Goal: Find contact information: Find contact information

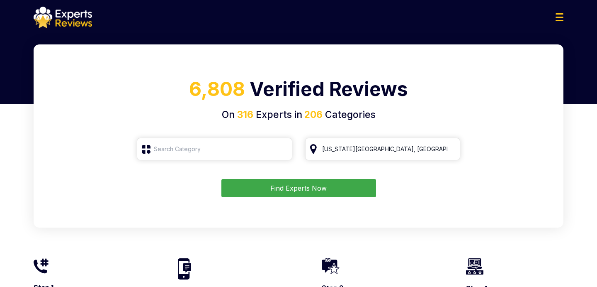
click at [560, 10] on div at bounding box center [298, 18] width 543 height 22
click at [559, 18] on img at bounding box center [560, 17] width 8 height 8
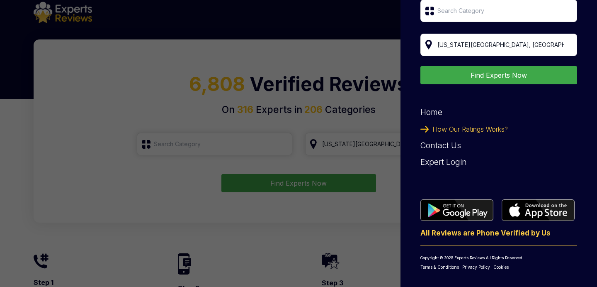
scroll to position [6, 0]
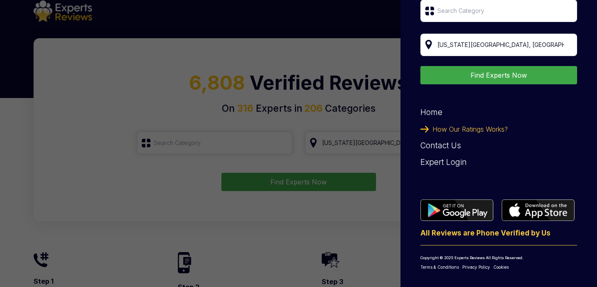
click at [452, 265] on link "Terms & Conditions" at bounding box center [439, 267] width 39 height 6
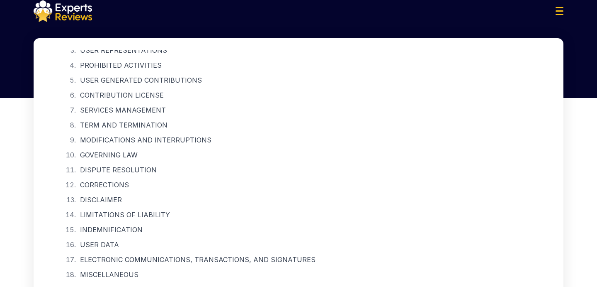
scroll to position [356, 0]
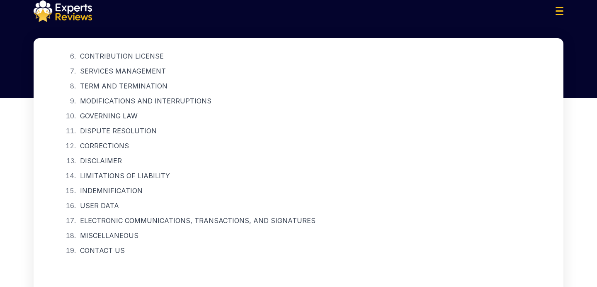
click at [106, 249] on li "CONTACT US" at bounding box center [304, 250] width 453 height 12
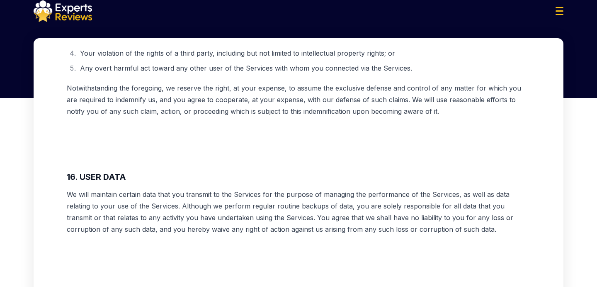
scroll to position [4894, 0]
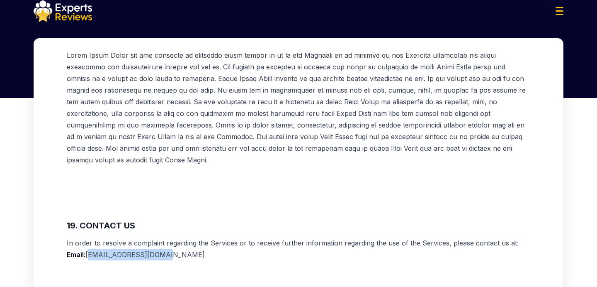
drag, startPoint x: 173, startPoint y: 231, endPoint x: 88, endPoint y: 232, distance: 85.4
click at [88, 237] on p "In order to resolve a complaint regarding the Services or to receive further in…" at bounding box center [299, 248] width 464 height 23
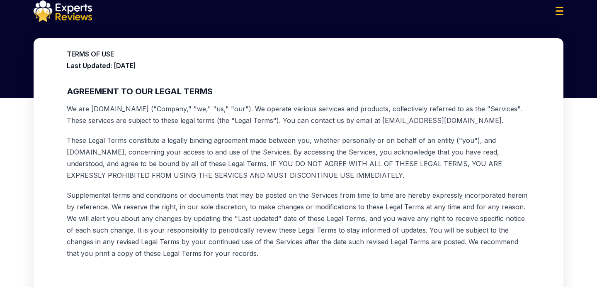
scroll to position [0, 0]
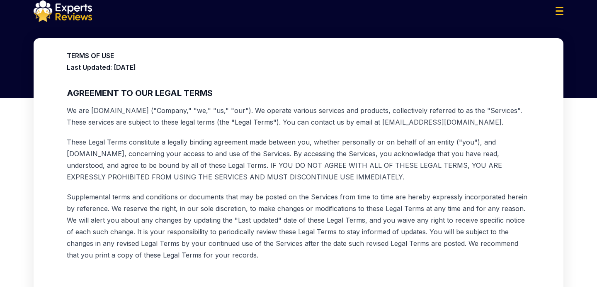
click at [562, 13] on img at bounding box center [560, 11] width 8 height 8
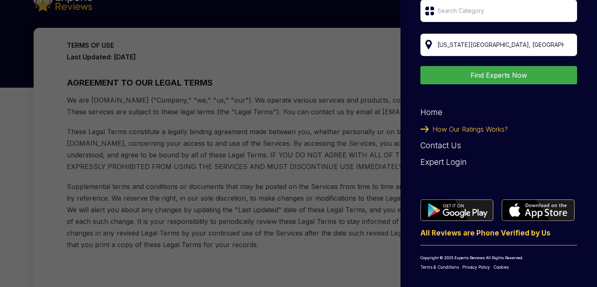
scroll to position [21, 0]
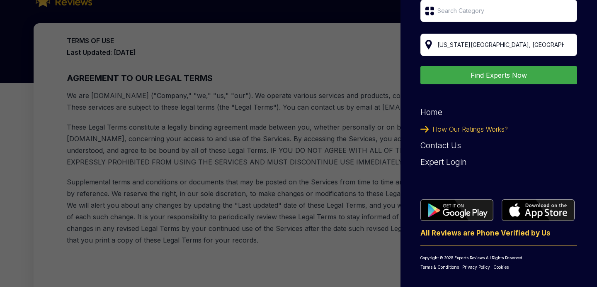
click at [448, 148] on link "Contact Us" at bounding box center [440, 146] width 41 height 10
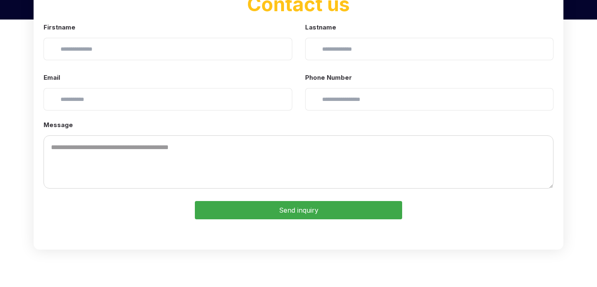
scroll to position [152, 0]
